Goal: Task Accomplishment & Management: Manage account settings

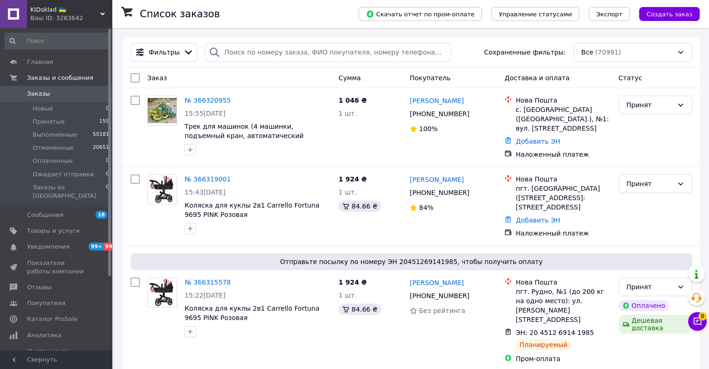
click at [78, 8] on span "KIDsklad 🇺🇦" at bounding box center [65, 10] width 70 height 8
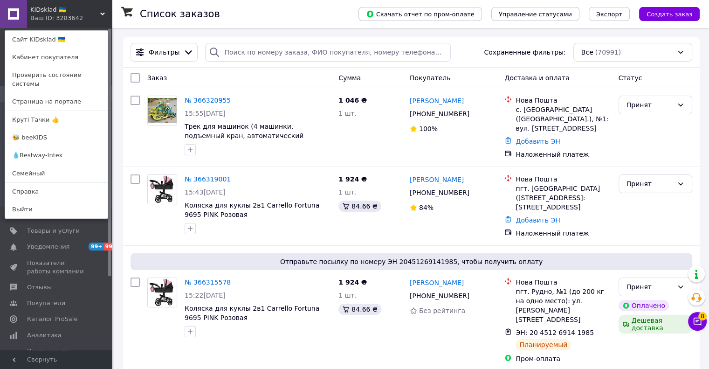
drag, startPoint x: 41, startPoint y: 111, endPoint x: 289, endPoint y: 48, distance: 255.9
click at [41, 111] on link "Круті Тачки 👍" at bounding box center [56, 120] width 103 height 18
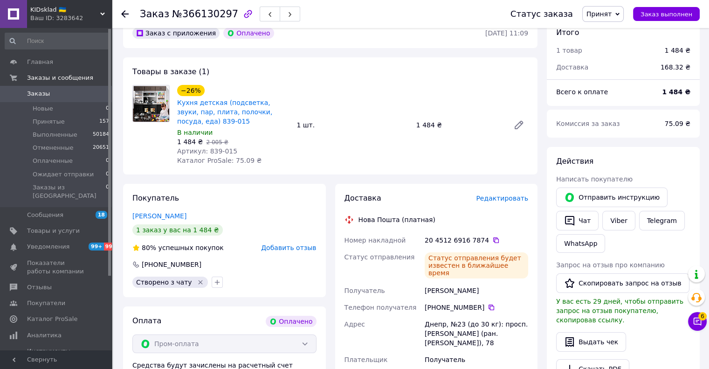
scroll to position [93, 0]
